Goal: Task Accomplishment & Management: Complete application form

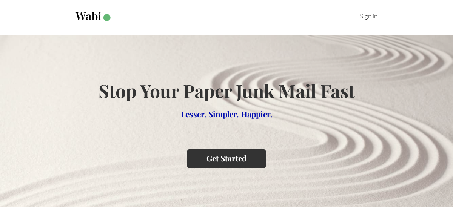
click at [216, 159] on button "Get Started" at bounding box center [226, 158] width 79 height 18
click at [218, 157] on button "Get Started" at bounding box center [226, 158] width 79 height 18
